Goal: Share content: Share content

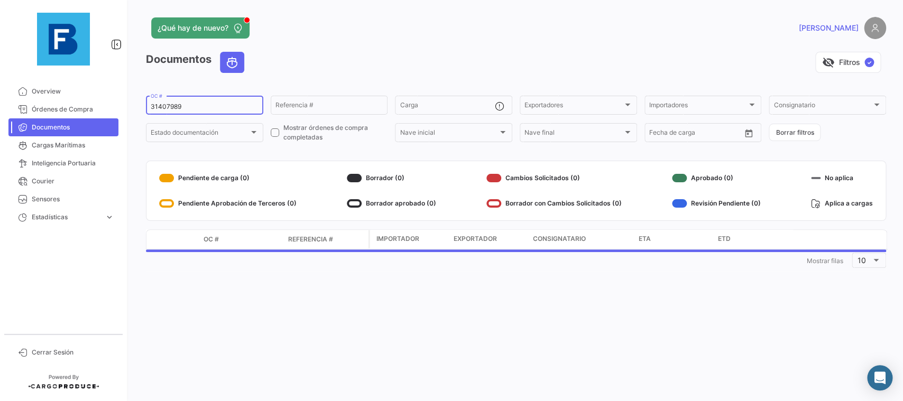
drag, startPoint x: 204, startPoint y: 106, endPoint x: 130, endPoint y: 108, distance: 74.1
click at [151, 108] on input "31407989" at bounding box center [205, 106] width 108 height 7
paste input "93041943"
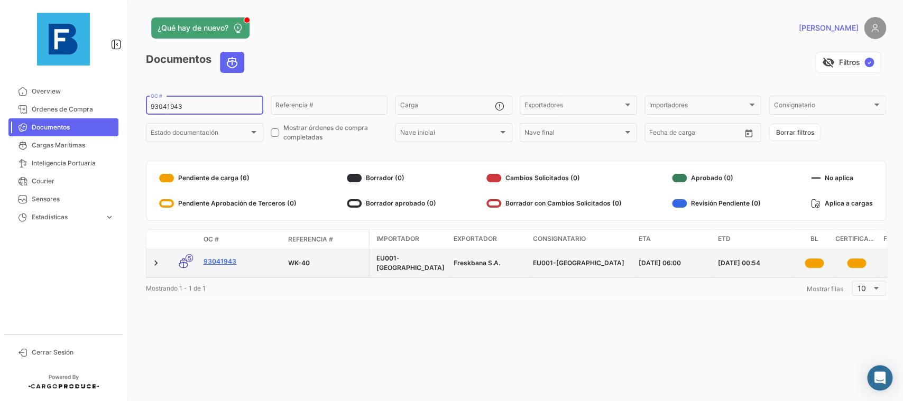
type input "93041943"
click at [214, 262] on link "93041943" at bounding box center [242, 262] width 76 height 10
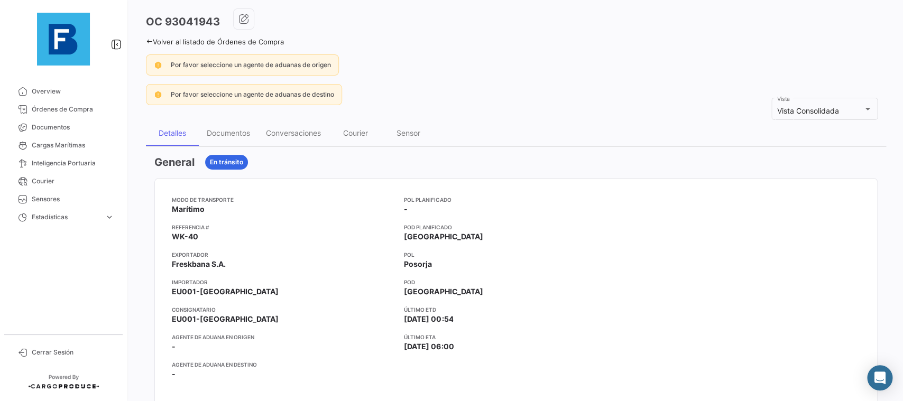
scroll to position [59, 0]
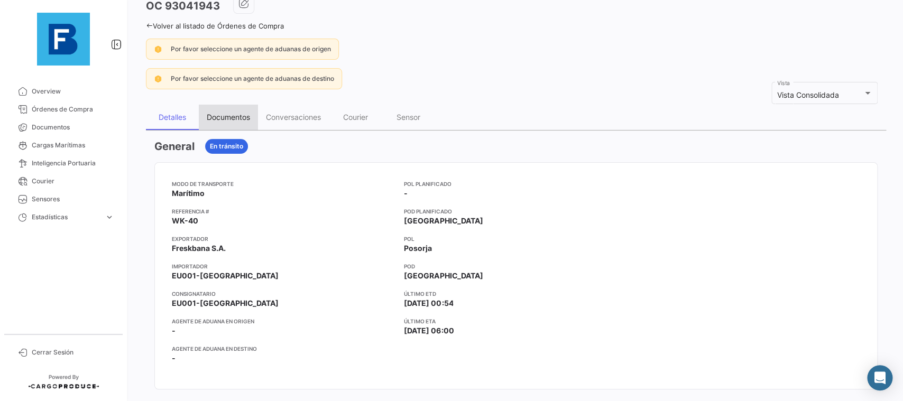
click at [245, 120] on div "Documentos" at bounding box center [228, 117] width 43 height 9
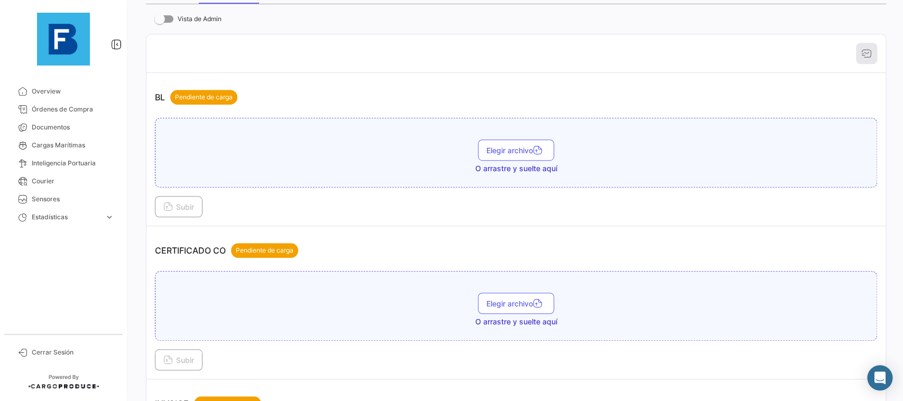
scroll to position [238, 0]
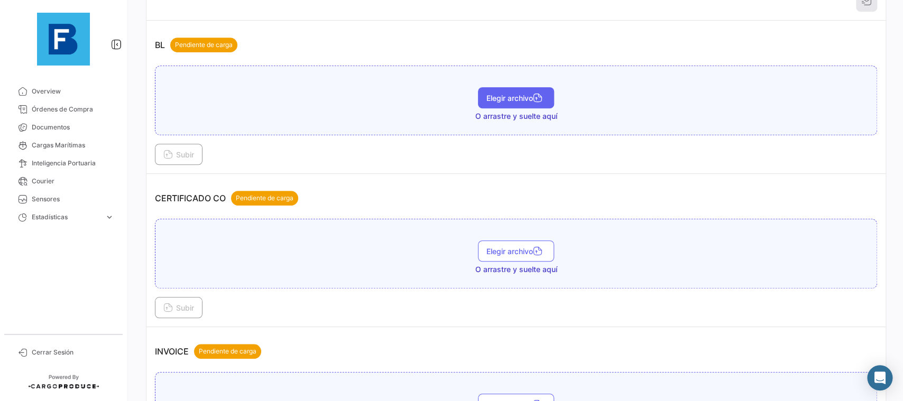
click at [533, 102] on span "Elegir archivo" at bounding box center [516, 98] width 59 height 9
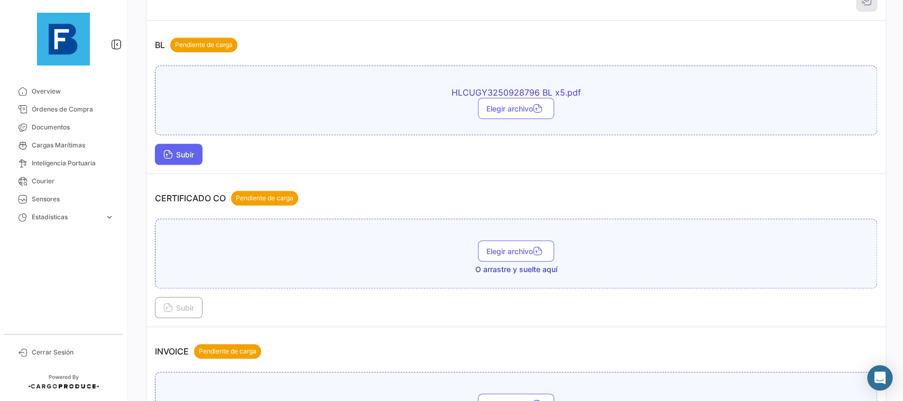
click at [169, 155] on icon at bounding box center [168, 156] width 10 height 10
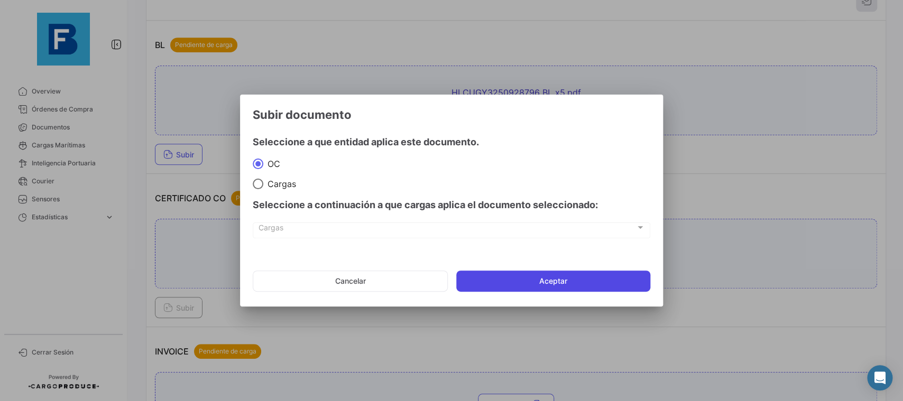
click at [475, 280] on button "Aceptar" at bounding box center [553, 281] width 194 height 21
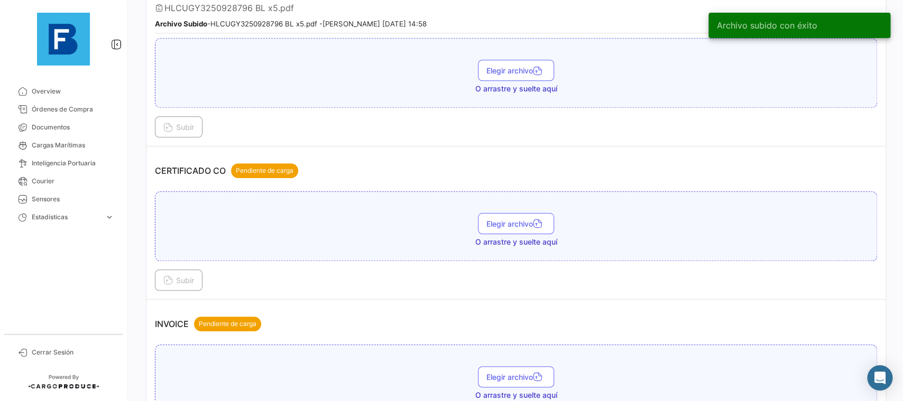
scroll to position [357, 0]
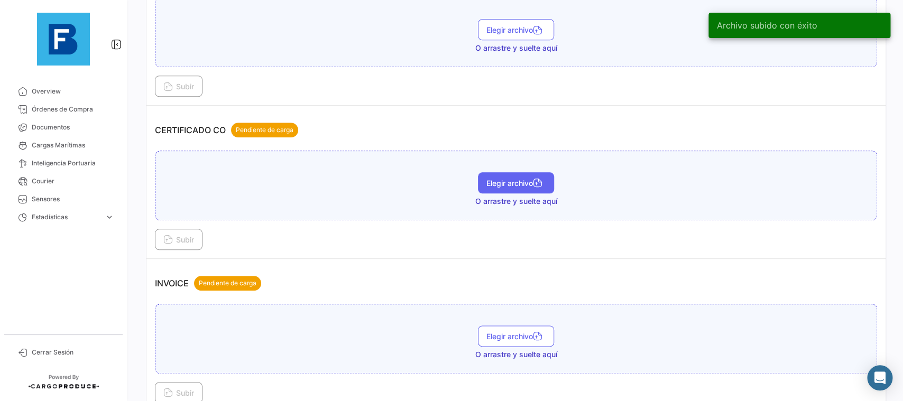
click at [510, 185] on span "Elegir archivo" at bounding box center [516, 183] width 59 height 9
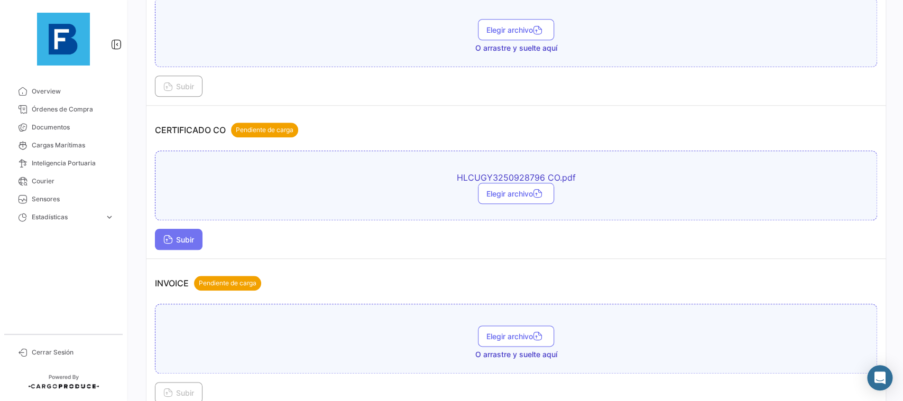
click at [194, 238] on span "Subir" at bounding box center [178, 239] width 31 height 9
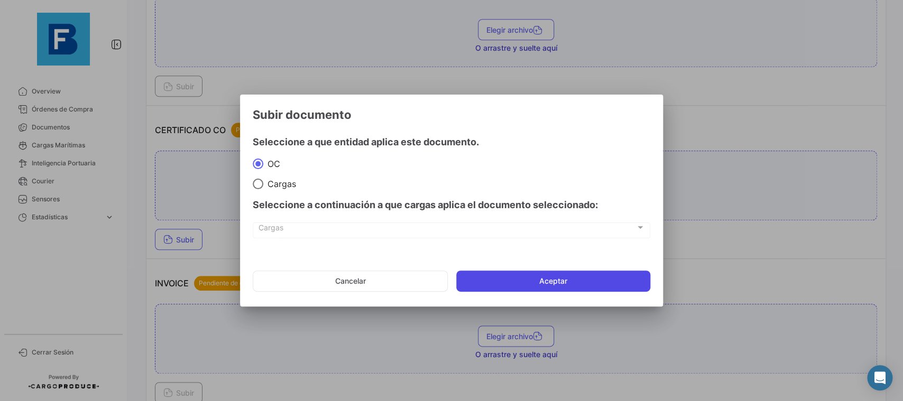
click at [470, 272] on button "Aceptar" at bounding box center [553, 281] width 194 height 21
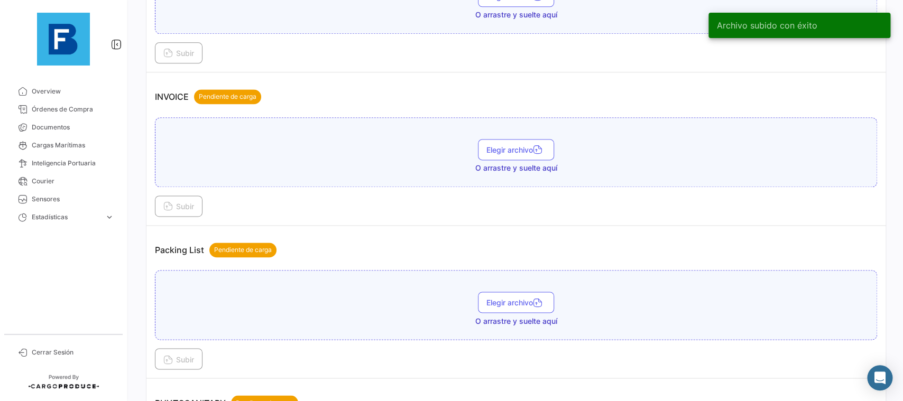
scroll to position [654, 0]
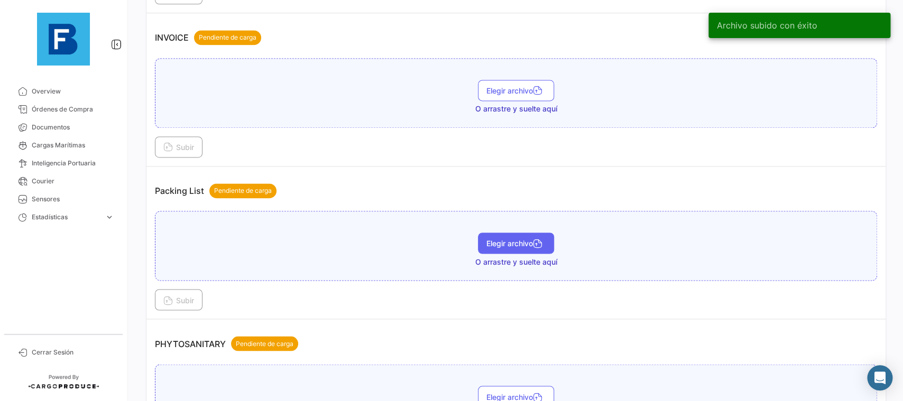
click at [539, 241] on icon "button" at bounding box center [538, 245] width 10 height 10
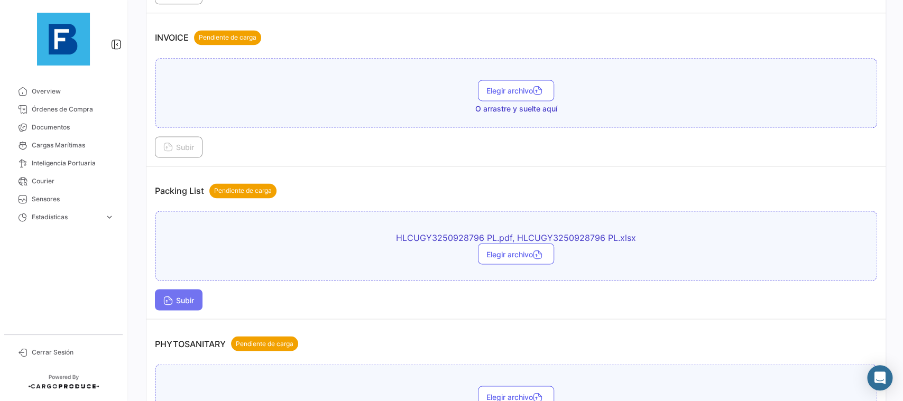
click at [160, 304] on button "Subir" at bounding box center [179, 299] width 48 height 21
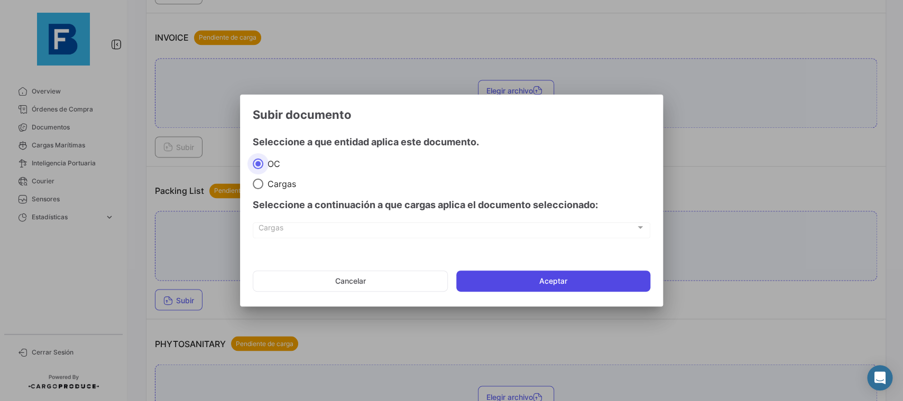
click at [500, 287] on button "Aceptar" at bounding box center [553, 281] width 194 height 21
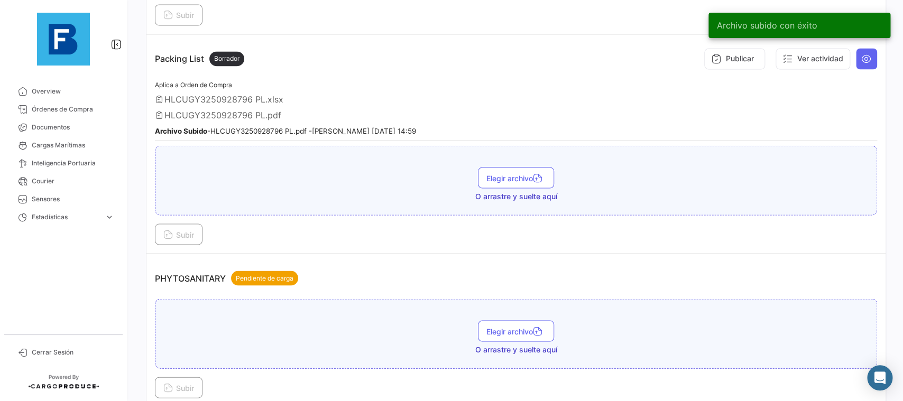
scroll to position [833, 0]
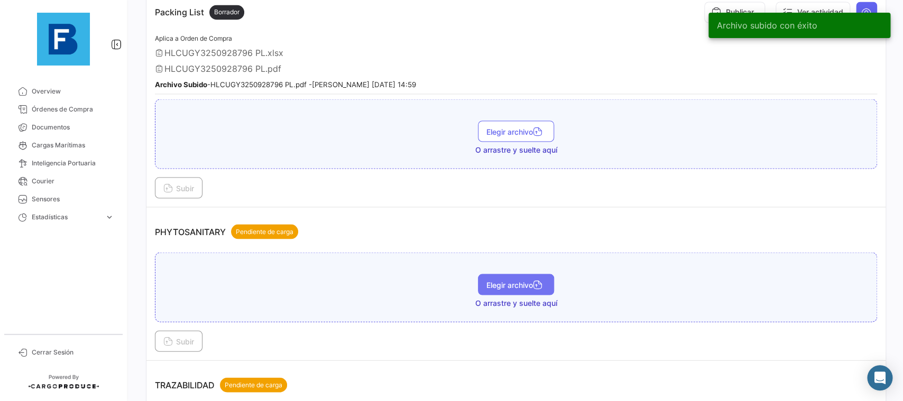
click at [542, 274] on button "Elegir archivo" at bounding box center [516, 284] width 76 height 21
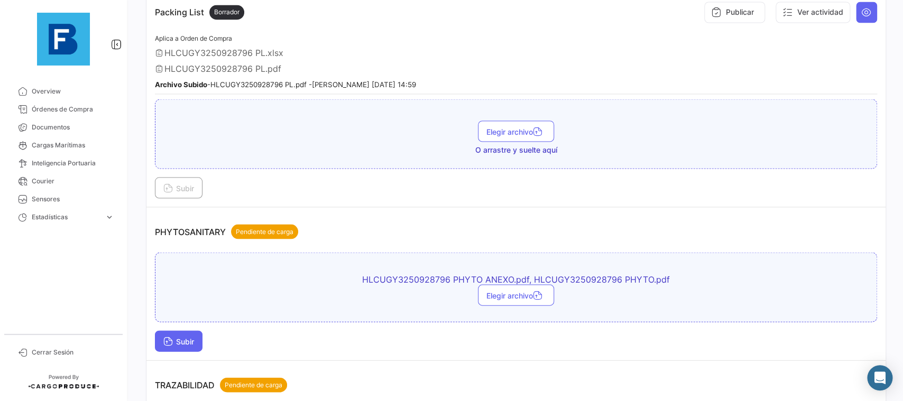
click at [180, 337] on span "Subir" at bounding box center [178, 341] width 31 height 9
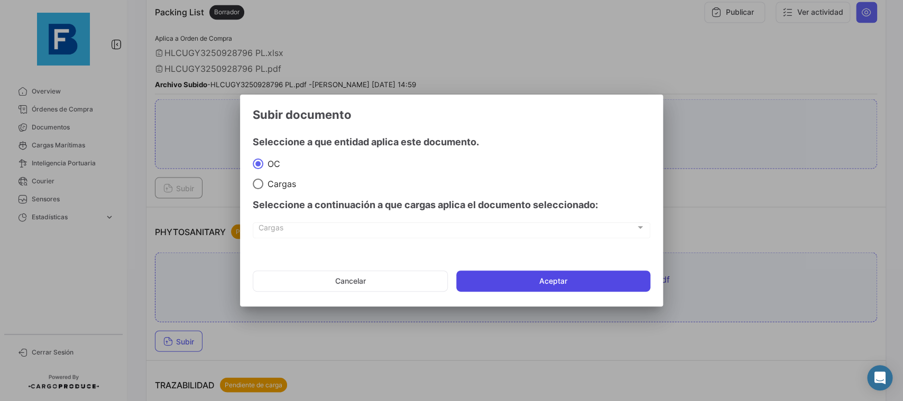
click at [537, 272] on button "Aceptar" at bounding box center [553, 281] width 194 height 21
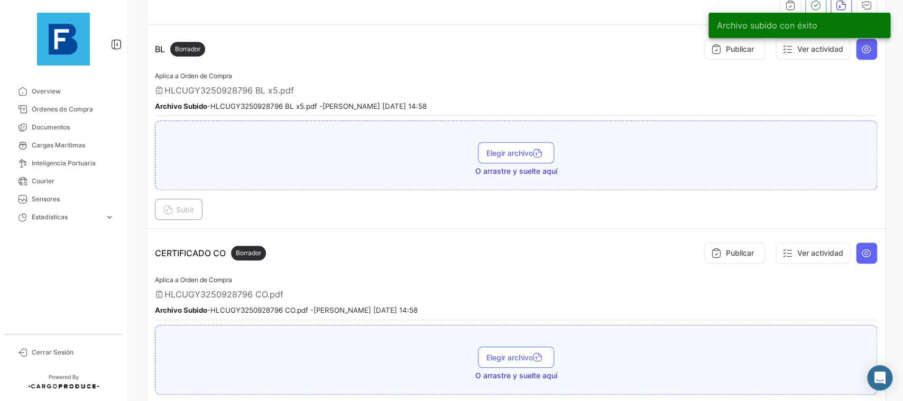
scroll to position [0, 0]
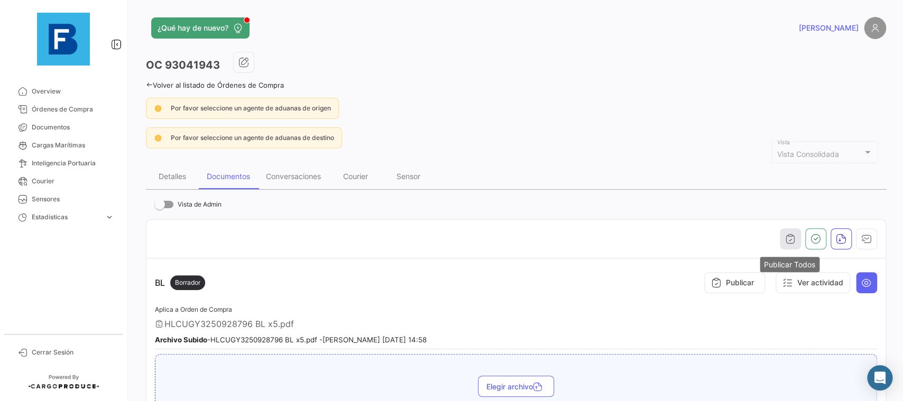
click at [790, 235] on button "button" at bounding box center [790, 238] width 21 height 21
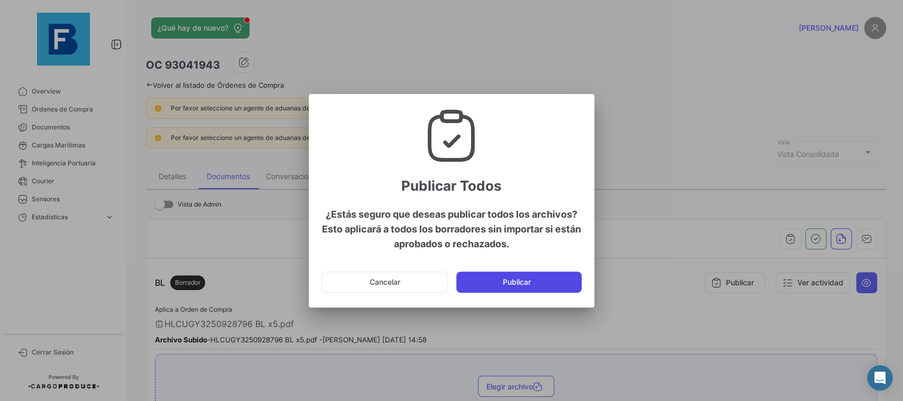
click at [556, 280] on button "Publicar" at bounding box center [518, 282] width 125 height 21
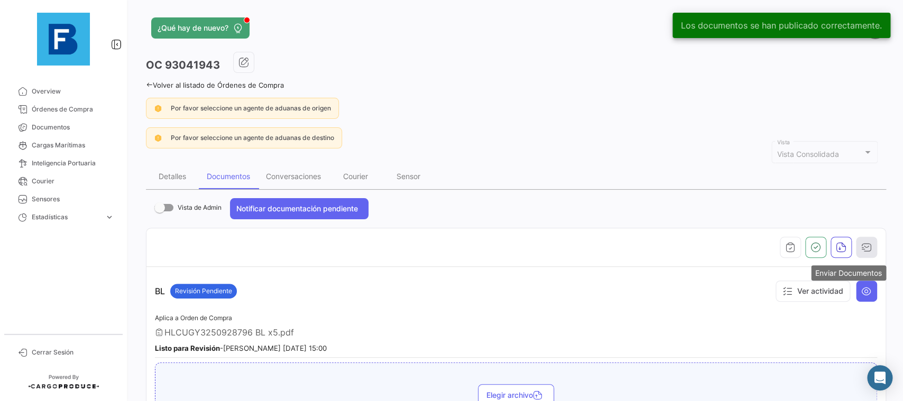
click at [876, 243] on button "button" at bounding box center [866, 247] width 21 height 21
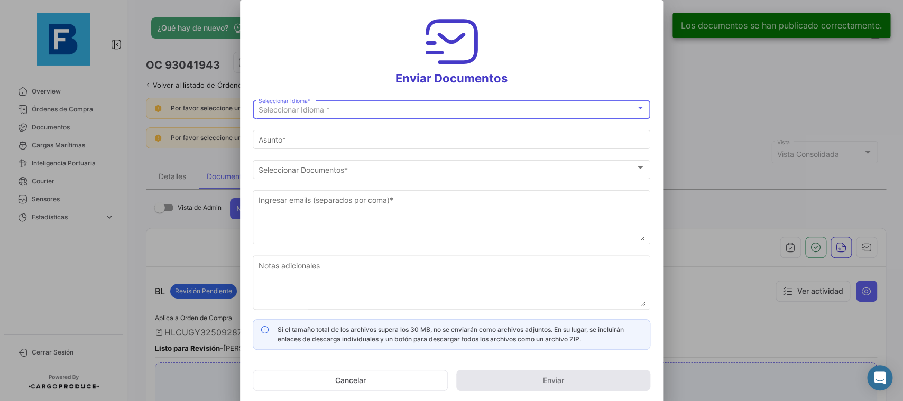
click at [483, 118] on div "Seleccionar Idioma * Seleccionar Idioma *" at bounding box center [452, 108] width 387 height 21
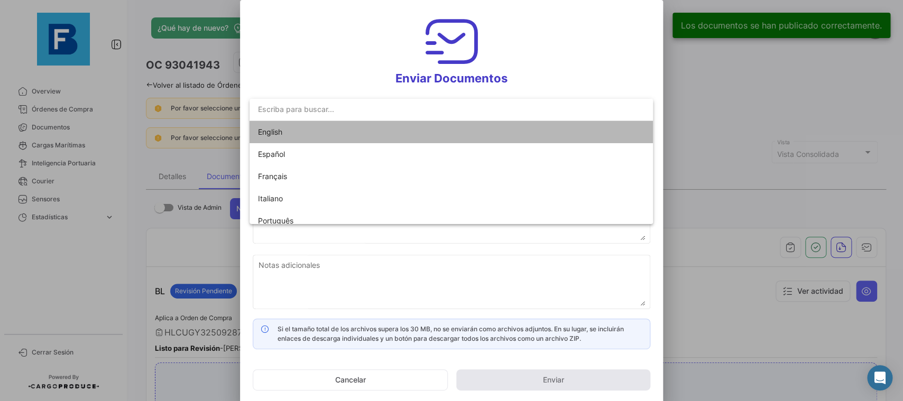
click at [427, 130] on mat-option "English" at bounding box center [452, 132] width 404 height 22
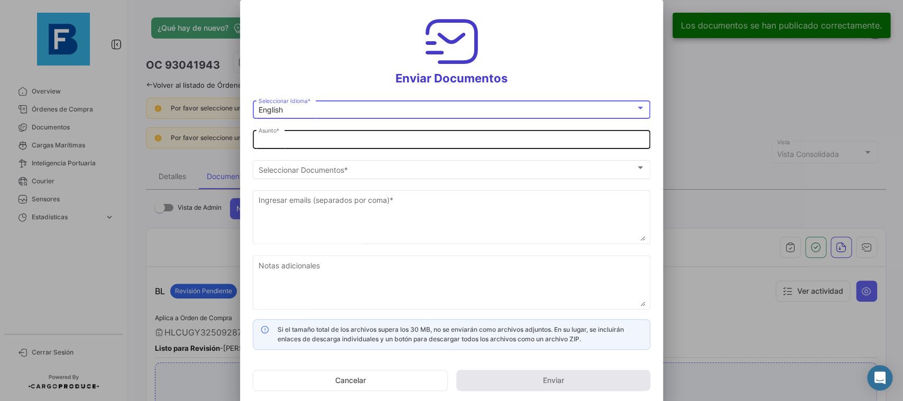
type input "[PERSON_NAME] has shared the documents of PO # 93041943 with you"
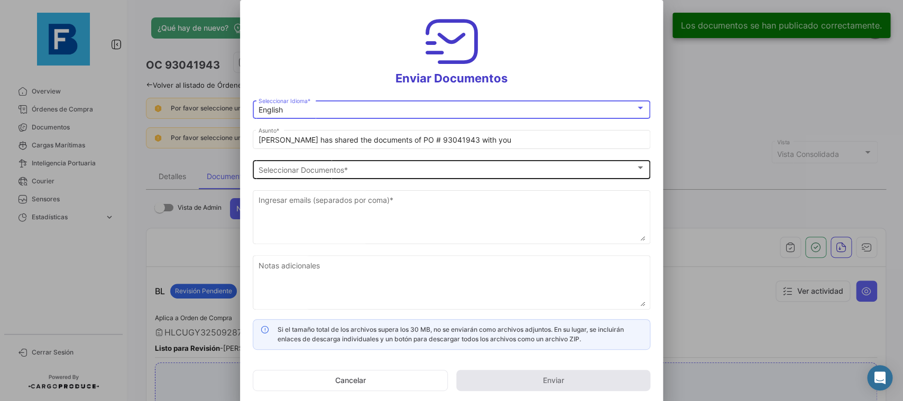
click at [415, 164] on div "Seleccionar Documentos Seleccionar Documentos *" at bounding box center [452, 168] width 387 height 21
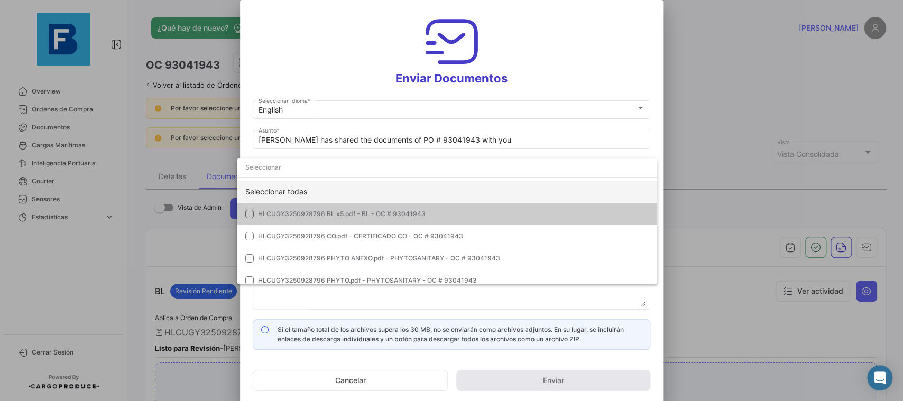
click at [484, 185] on div "Seleccionar todas" at bounding box center [447, 192] width 420 height 22
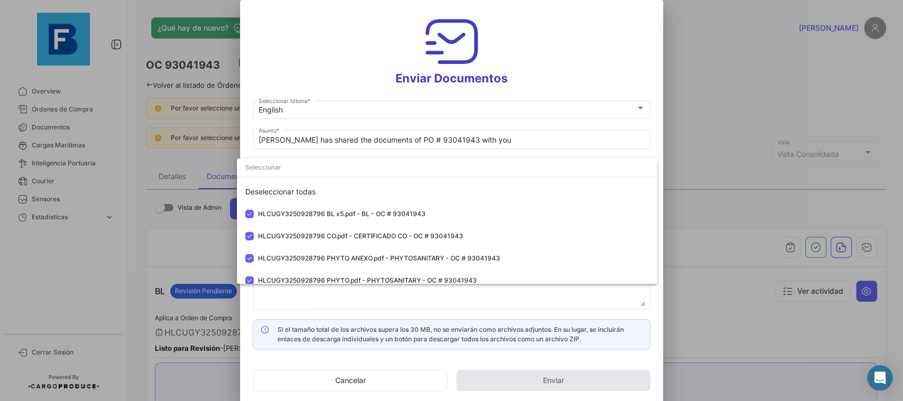
click at [656, 132] on div at bounding box center [451, 200] width 903 height 401
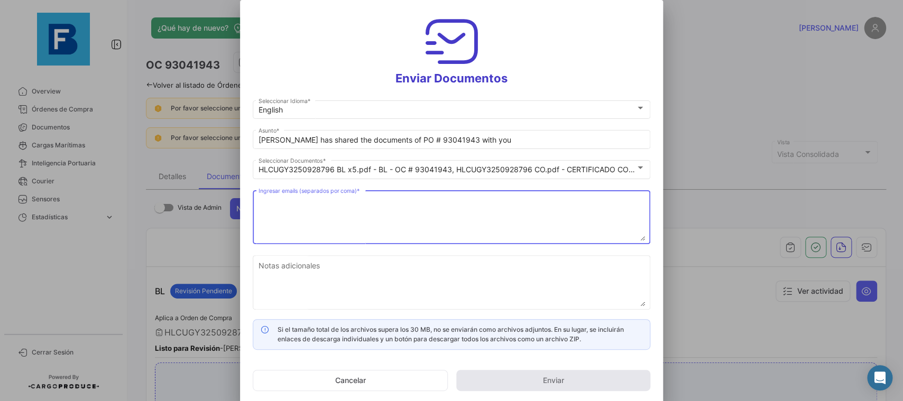
click at [435, 228] on textarea "Ingresar emails (separados por coma) *" at bounding box center [452, 218] width 387 height 47
paste textarea "[PERSON_NAME][EMAIL_ADDRESS][DOMAIN_NAME],[DOMAIN_NAME][EMAIL_ADDRESS][DOMAIN_N…"
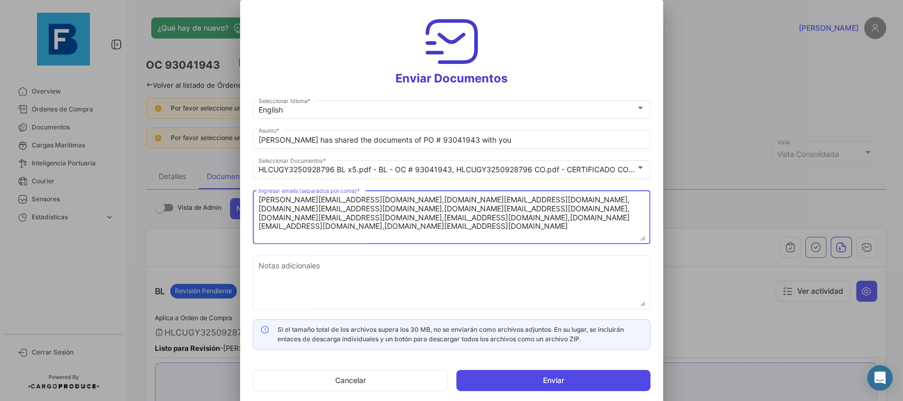
type textarea "[PERSON_NAME][EMAIL_ADDRESS][DOMAIN_NAME],[DOMAIN_NAME][EMAIL_ADDRESS][DOMAIN_N…"
click at [518, 381] on button "Enviar" at bounding box center [553, 380] width 194 height 21
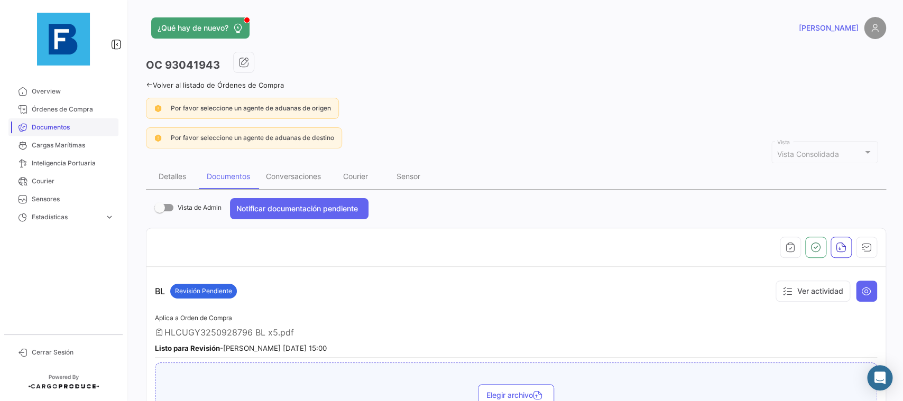
click at [66, 126] on span "Documentos" at bounding box center [73, 128] width 82 height 10
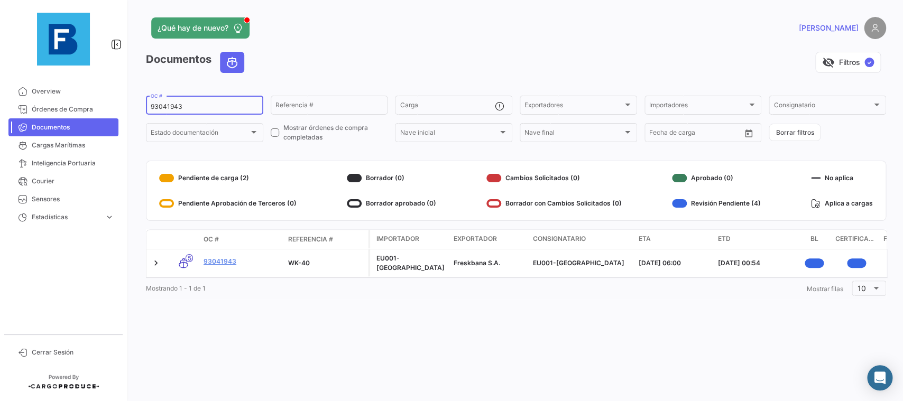
drag, startPoint x: 193, startPoint y: 108, endPoint x: 106, endPoint y: 104, distance: 86.8
click at [151, 104] on input "93041943" at bounding box center [205, 106] width 108 height 7
paste input "15544695"
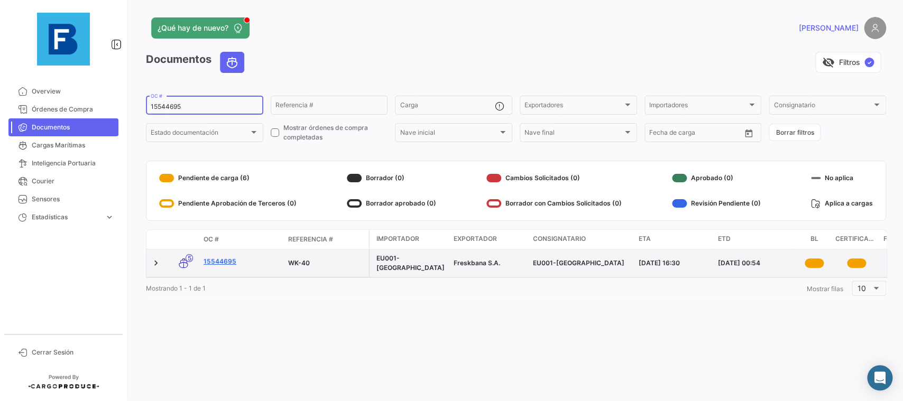
type input "15544695"
click at [225, 264] on link "15544695" at bounding box center [242, 262] width 76 height 10
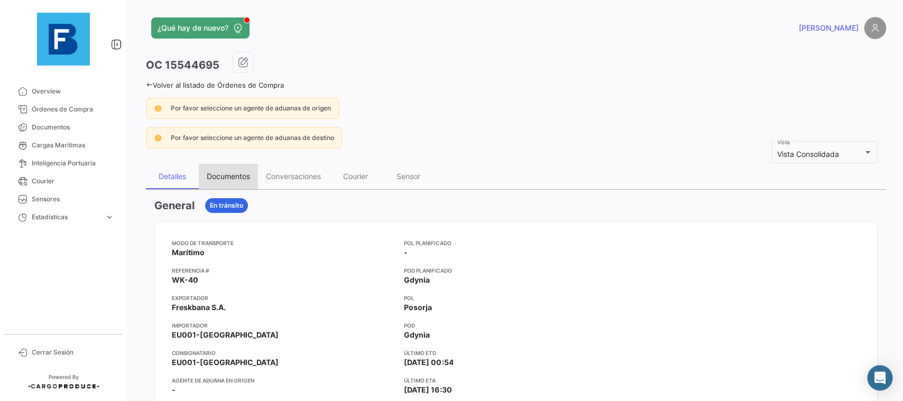
click at [229, 177] on div "Documentos" at bounding box center [228, 176] width 43 height 9
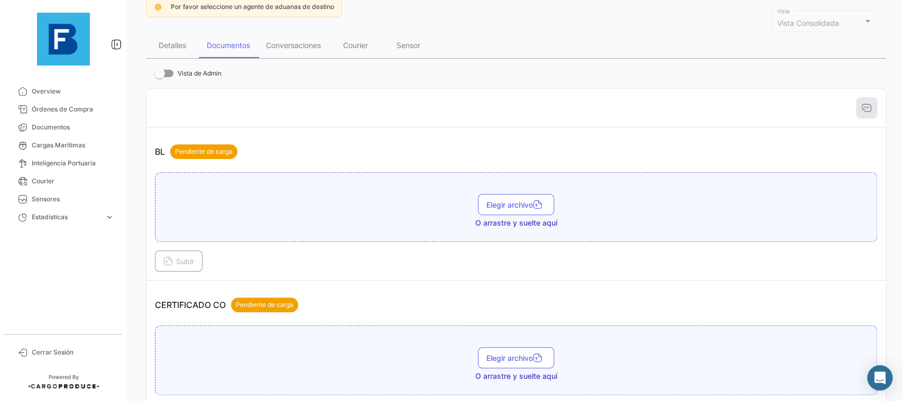
scroll to position [178, 0]
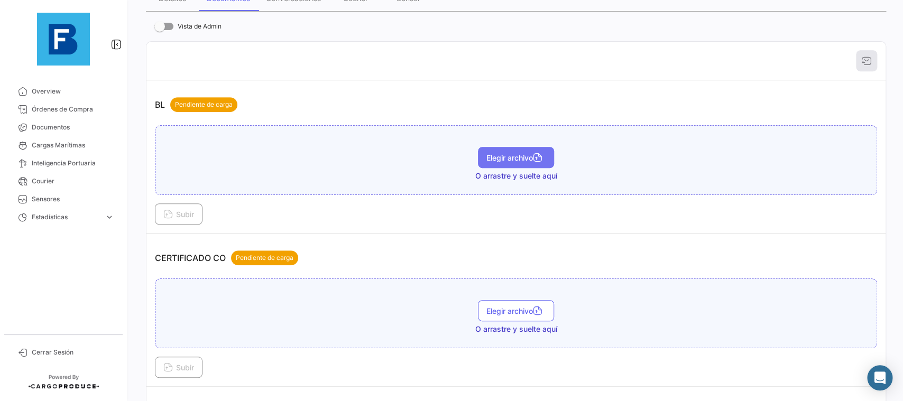
click at [510, 153] on button "Elegir archivo" at bounding box center [516, 157] width 76 height 21
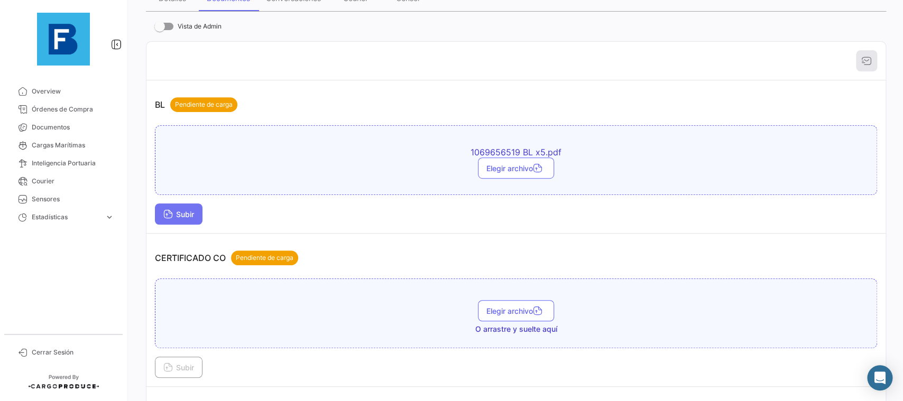
click at [170, 212] on icon at bounding box center [168, 215] width 10 height 10
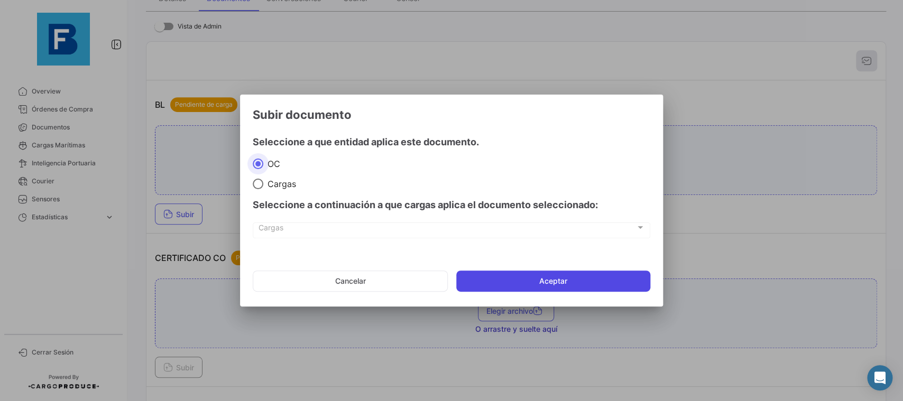
click at [473, 285] on button "Aceptar" at bounding box center [553, 281] width 194 height 21
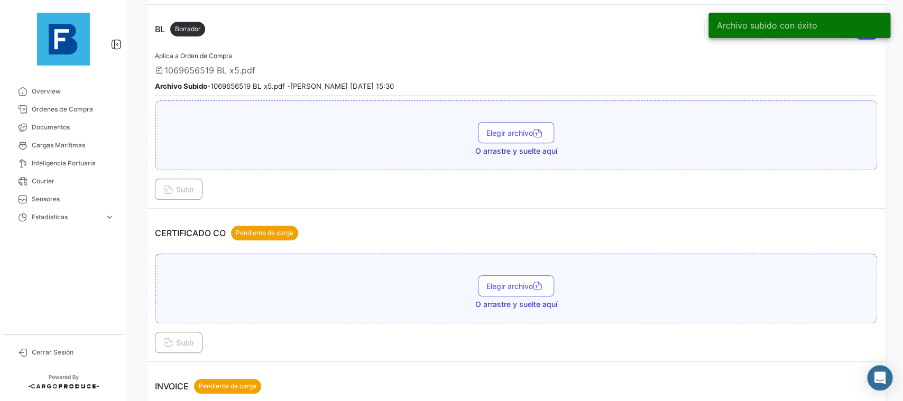
scroll to position [297, 0]
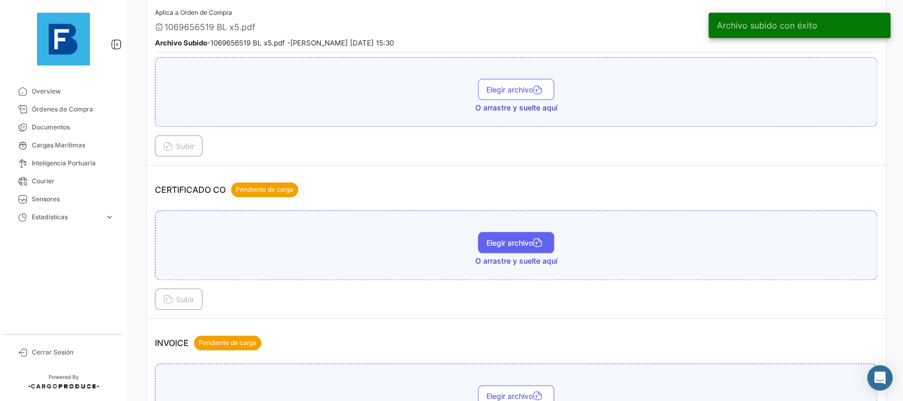
click at [516, 249] on button "Elegir archivo" at bounding box center [516, 242] width 76 height 21
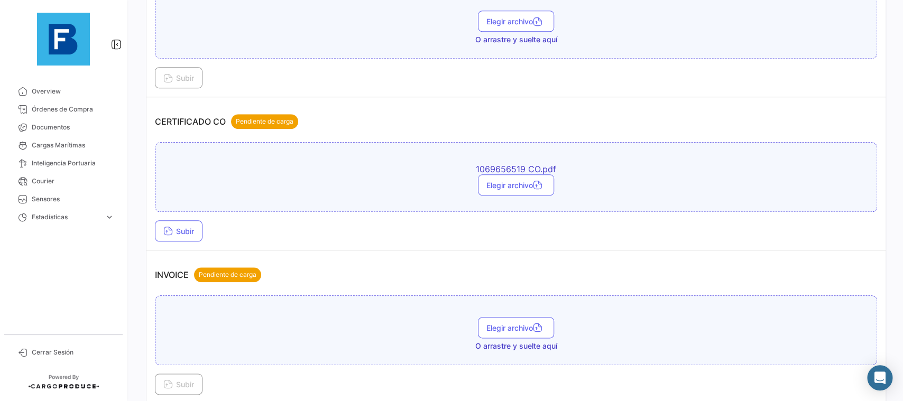
scroll to position [416, 0]
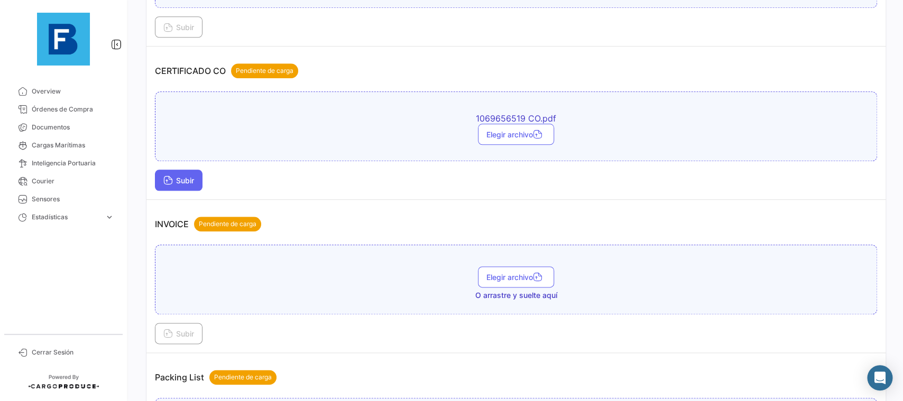
click at [190, 177] on span "Subir" at bounding box center [178, 180] width 31 height 9
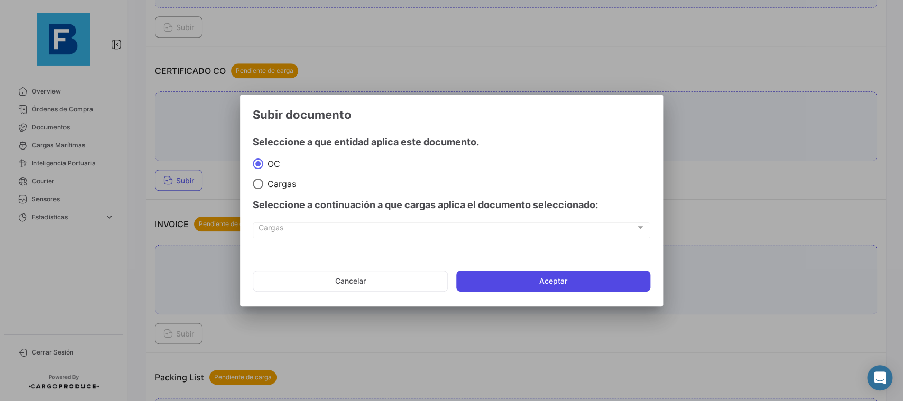
click at [519, 285] on button "Aceptar" at bounding box center [553, 281] width 194 height 21
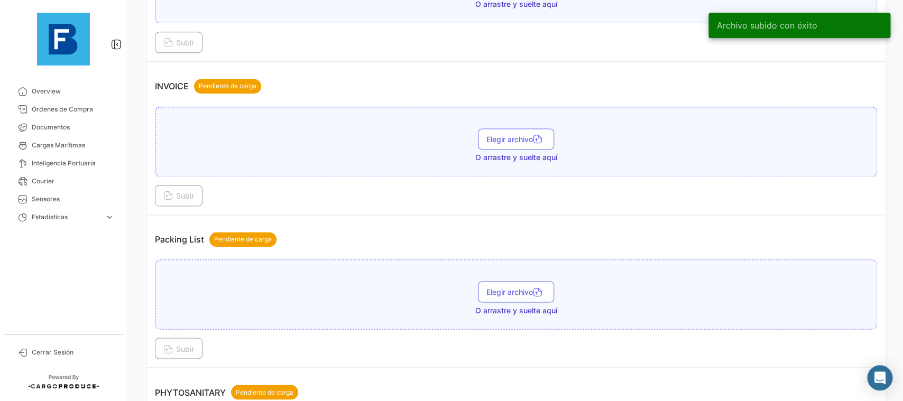
scroll to position [654, 0]
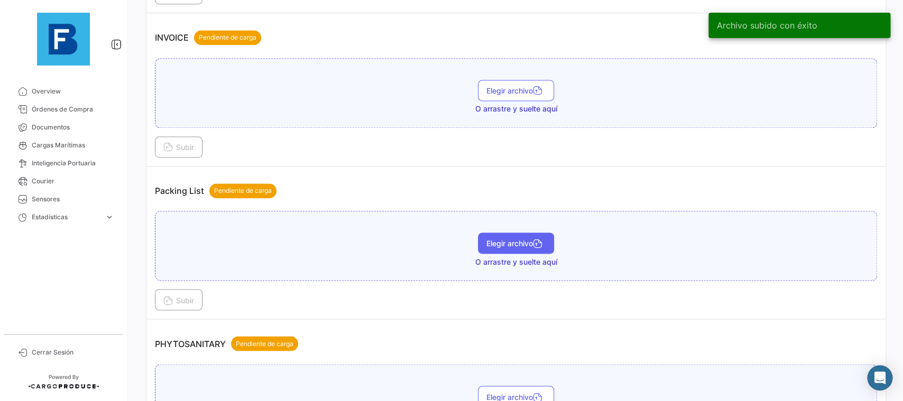
click at [529, 234] on button "Elegir archivo" at bounding box center [516, 243] width 76 height 21
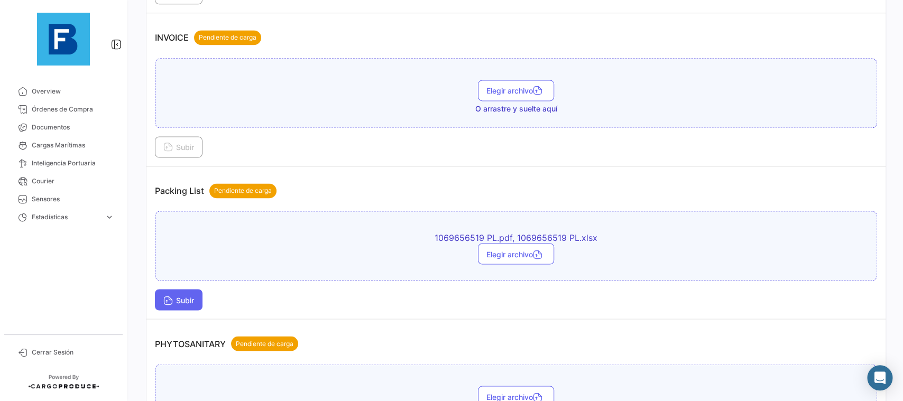
click at [184, 300] on span "Subir" at bounding box center [178, 300] width 31 height 9
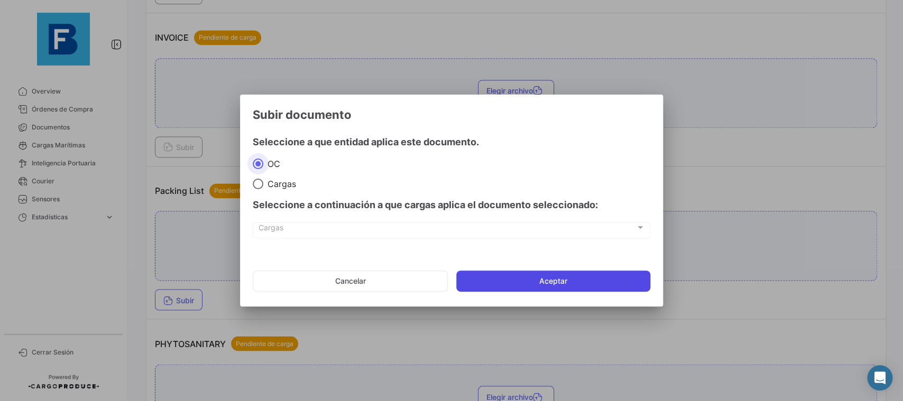
click at [489, 280] on button "Aceptar" at bounding box center [553, 281] width 194 height 21
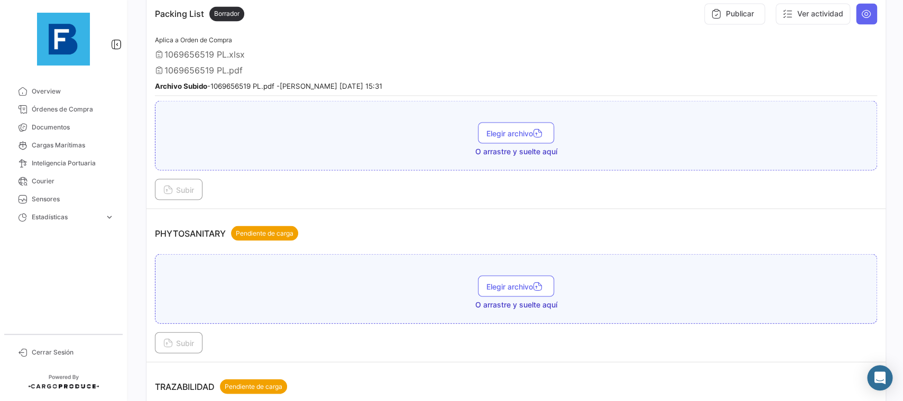
scroll to position [833, 0]
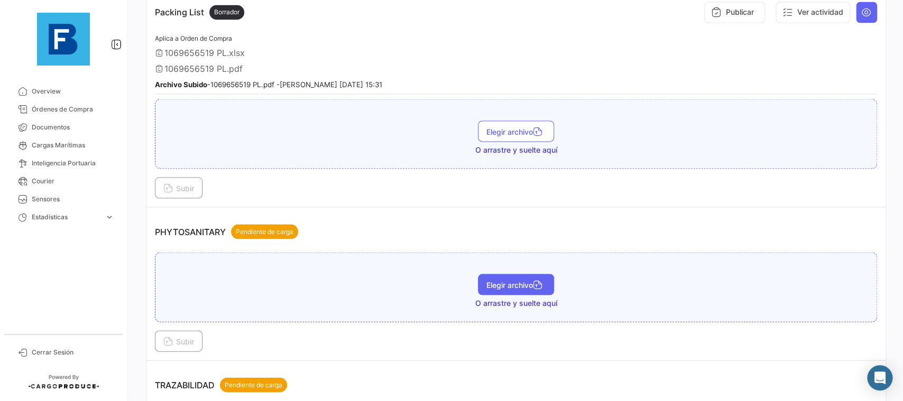
click at [516, 277] on button "Elegir archivo" at bounding box center [516, 284] width 76 height 21
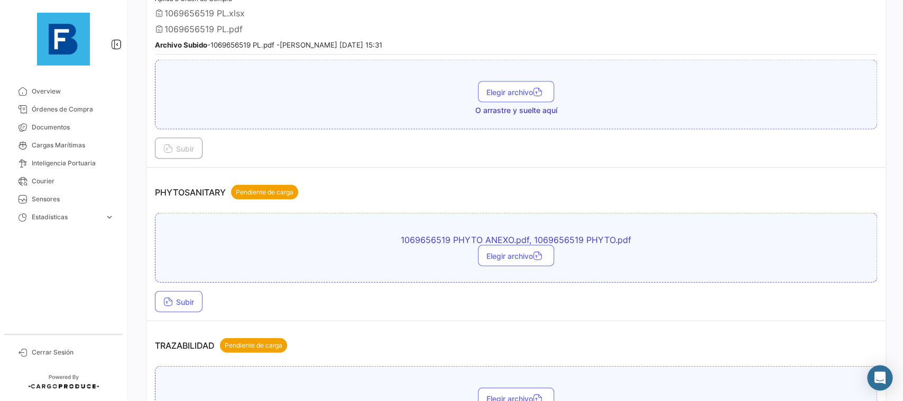
scroll to position [892, 0]
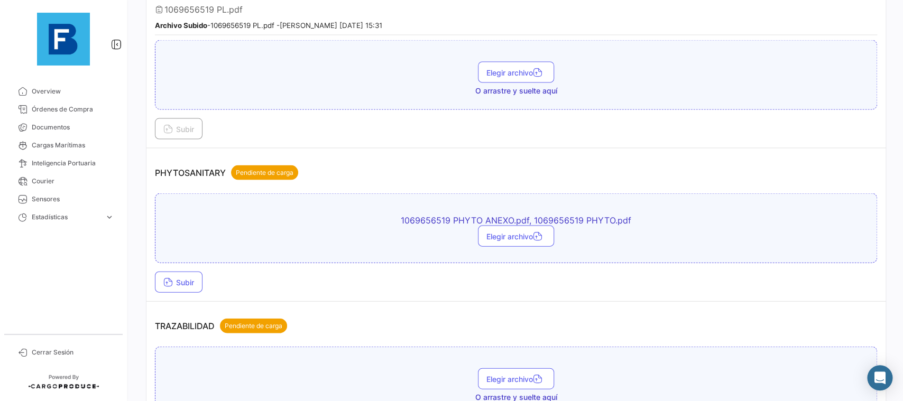
click at [196, 268] on div "1069656519 PHYTO ANEXO.pdf, 1069656519 PHYTO.pdf Elegir archivo Subir" at bounding box center [516, 242] width 722 height 99
click at [192, 278] on span "Subir" at bounding box center [178, 282] width 31 height 9
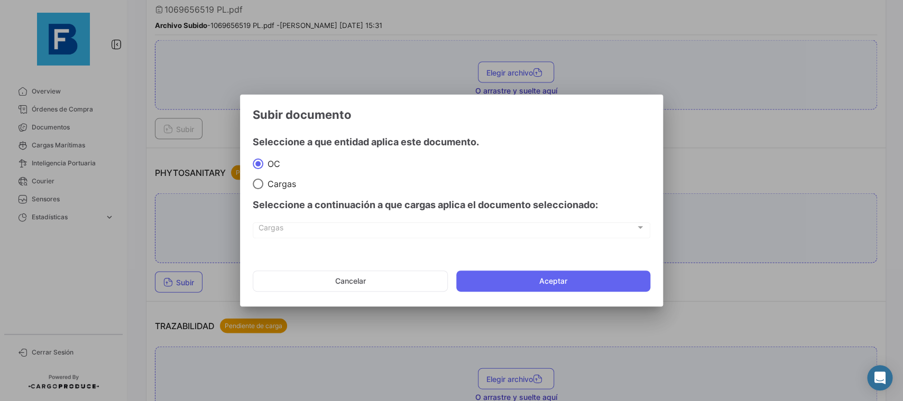
click at [523, 294] on mat-dialog-actions "Cancelar Aceptar" at bounding box center [452, 281] width 398 height 36
click at [517, 282] on button "Aceptar" at bounding box center [553, 281] width 194 height 21
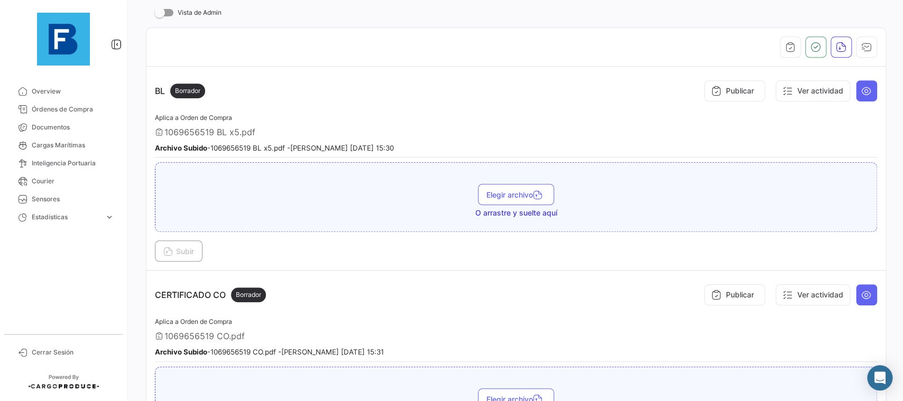
scroll to position [175, 0]
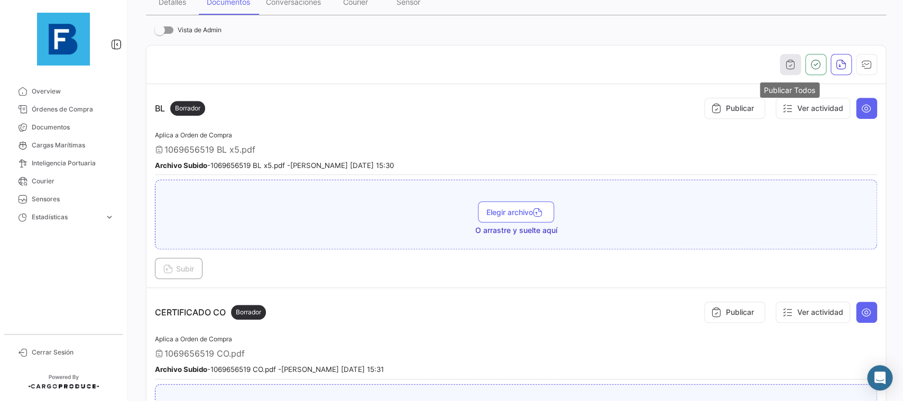
click at [782, 61] on button "button" at bounding box center [790, 64] width 21 height 21
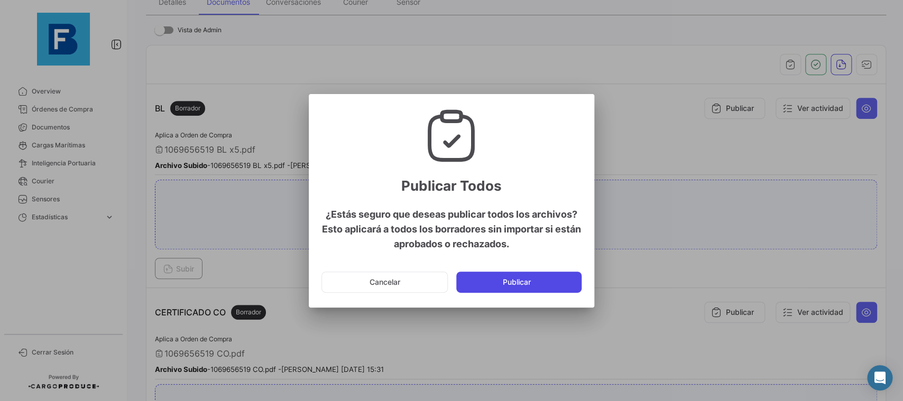
click at [536, 290] on button "Publicar" at bounding box center [518, 282] width 125 height 21
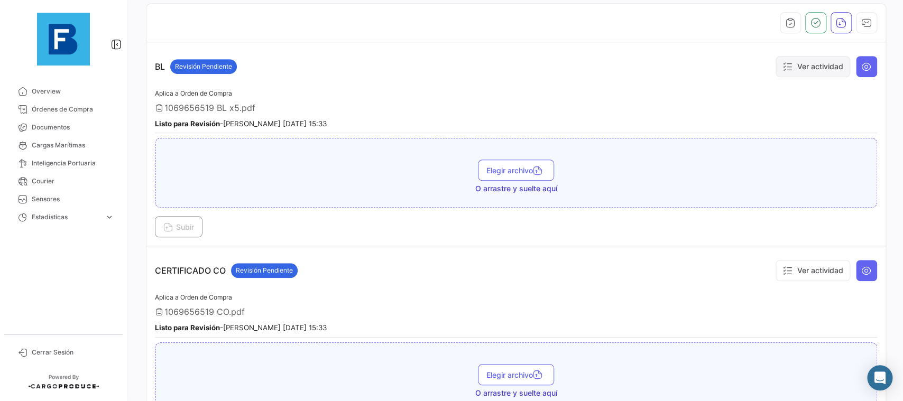
scroll to position [123, 0]
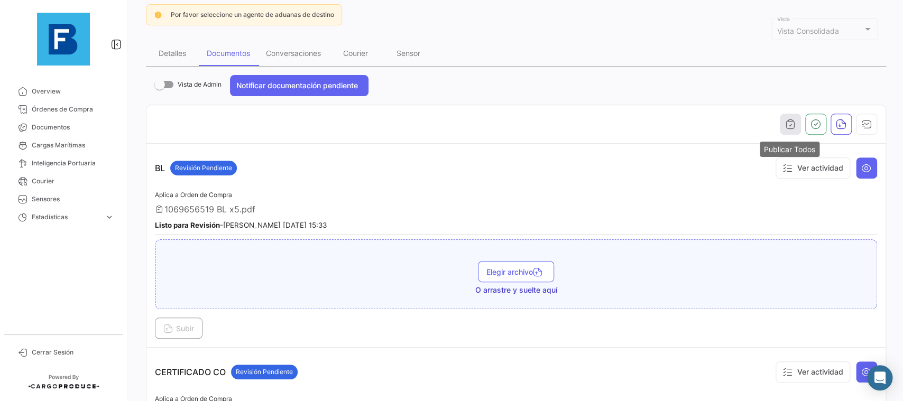
click at [789, 130] on button "button" at bounding box center [790, 124] width 21 height 21
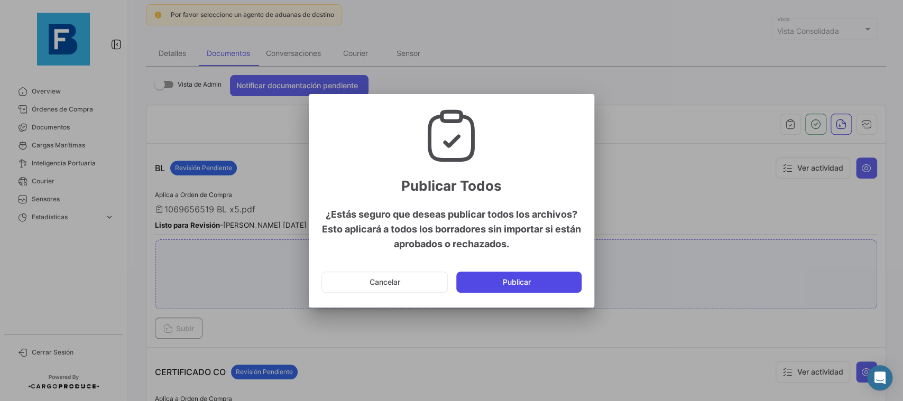
click at [555, 290] on button "Publicar" at bounding box center [518, 282] width 125 height 21
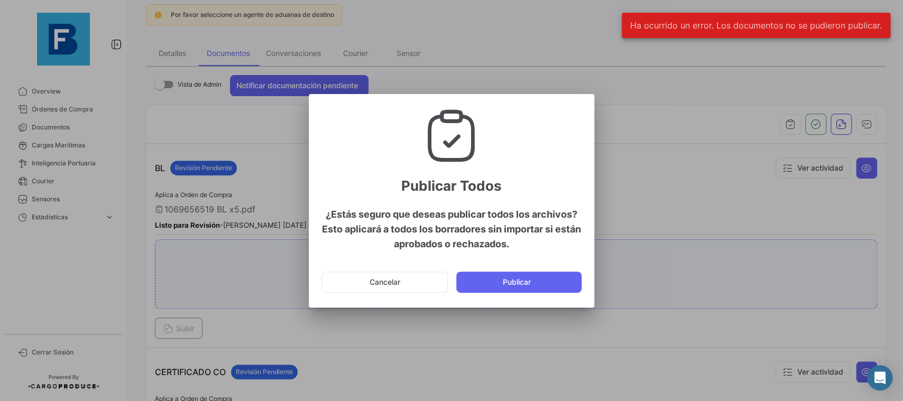
click at [359, 299] on mat-dialog-actions "Cancelar Publicar" at bounding box center [452, 282] width 260 height 36
click at [357, 285] on button "Cancelar" at bounding box center [385, 282] width 126 height 21
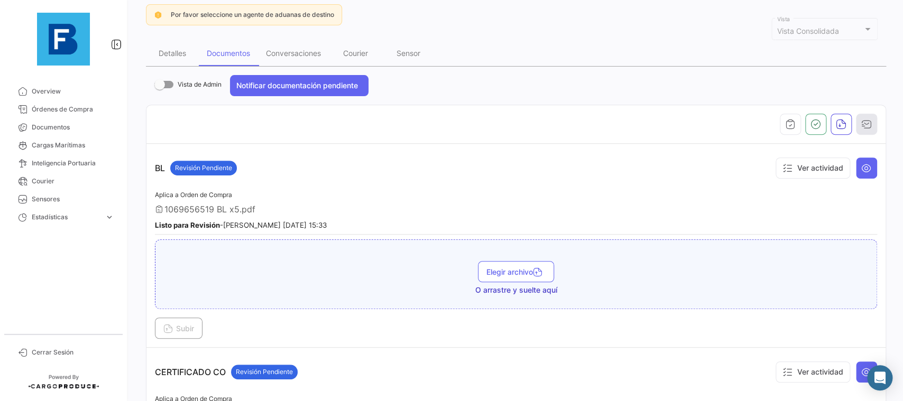
click at [873, 120] on button "button" at bounding box center [866, 124] width 21 height 21
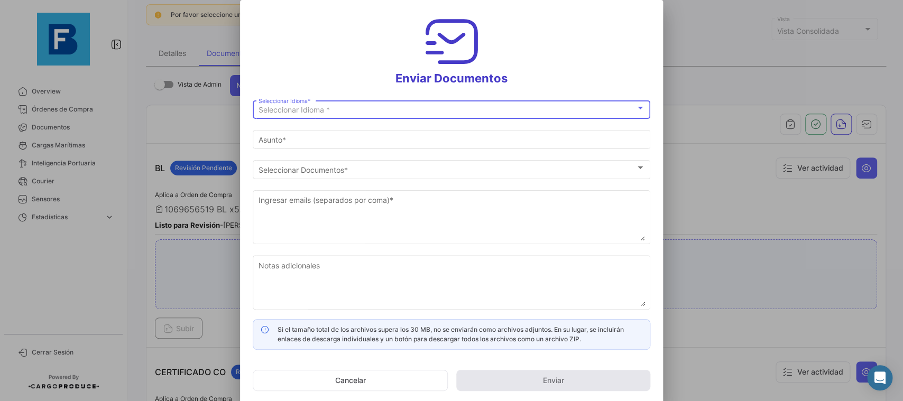
click at [475, 112] on div "Seleccionar Idioma *" at bounding box center [447, 110] width 377 height 9
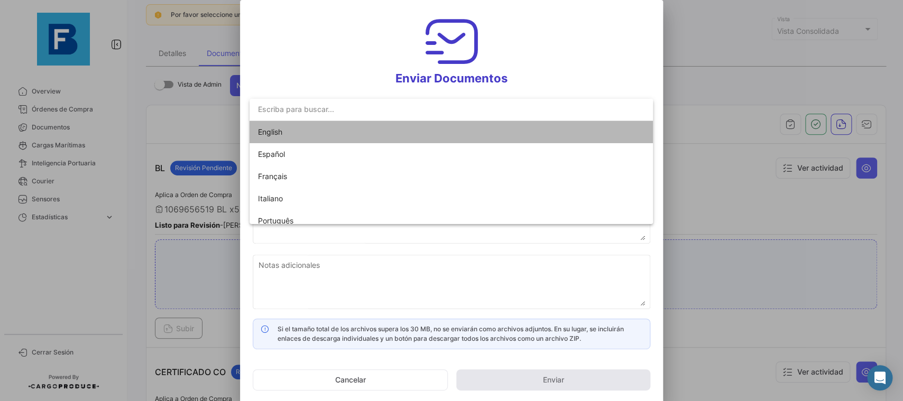
click at [418, 134] on mat-option "English" at bounding box center [452, 132] width 404 height 22
type input "[PERSON_NAME] has shared the documents of PO # 15544695 with you"
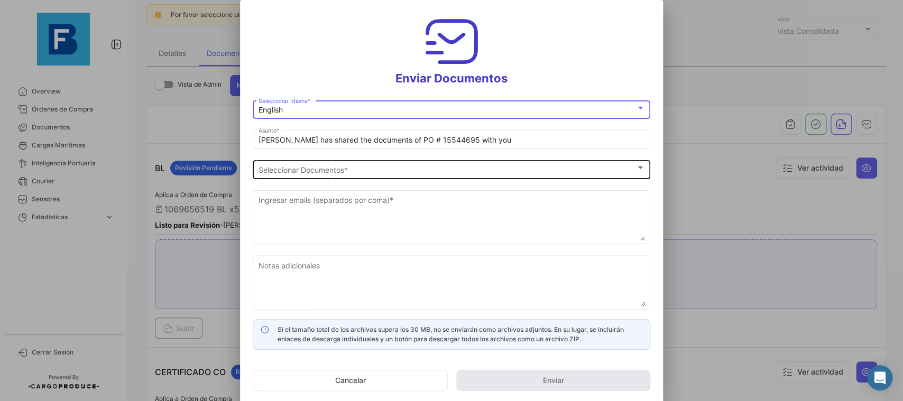
click at [389, 163] on div "Seleccionar Documentos Seleccionar Documentos *" at bounding box center [452, 168] width 387 height 21
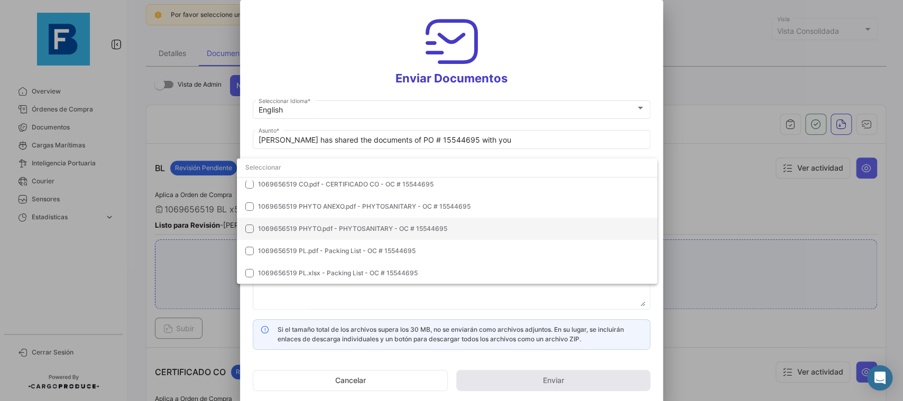
scroll to position [0, 0]
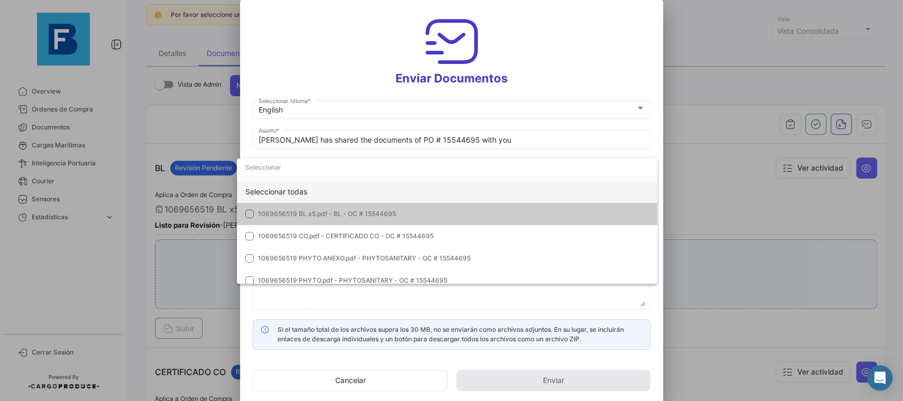
click at [487, 187] on div "Seleccionar todas" at bounding box center [447, 192] width 420 height 22
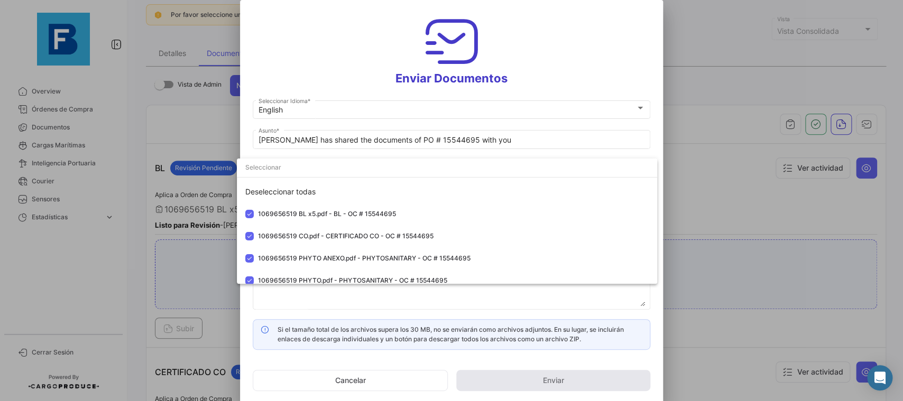
click at [658, 99] on div at bounding box center [451, 200] width 903 height 401
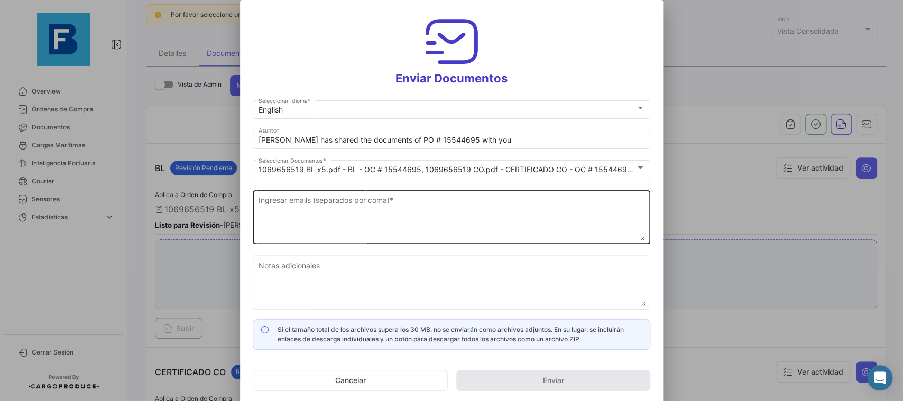
click at [466, 217] on textarea "Ingresar emails (separados por coma) *" at bounding box center [452, 218] width 387 height 47
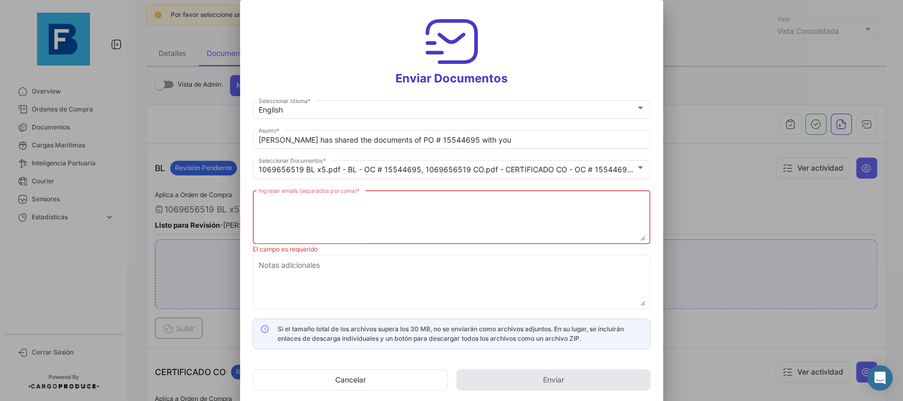
paste textarea "[PERSON_NAME][EMAIL_ADDRESS][DOMAIN_NAME],[DOMAIN_NAME][EMAIL_ADDRESS][DOMAIN_N…"
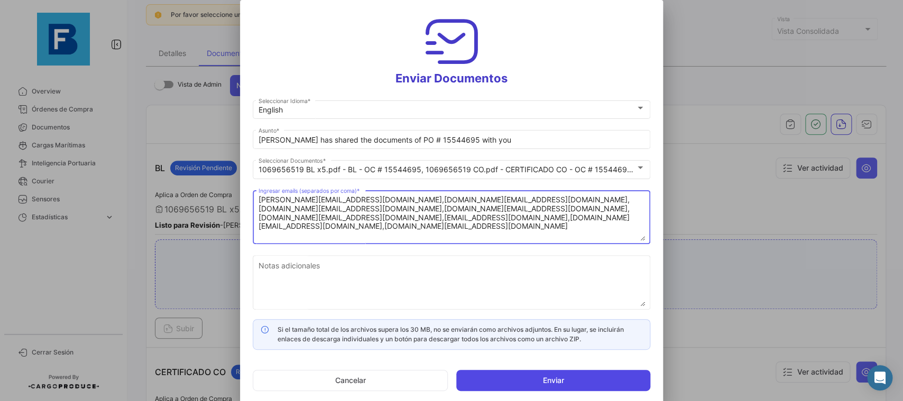
type textarea "[PERSON_NAME][EMAIL_ADDRESS][DOMAIN_NAME],[DOMAIN_NAME][EMAIL_ADDRESS][DOMAIN_N…"
click at [580, 372] on button "Enviar" at bounding box center [553, 380] width 194 height 21
